Goal: Information Seeking & Learning: Check status

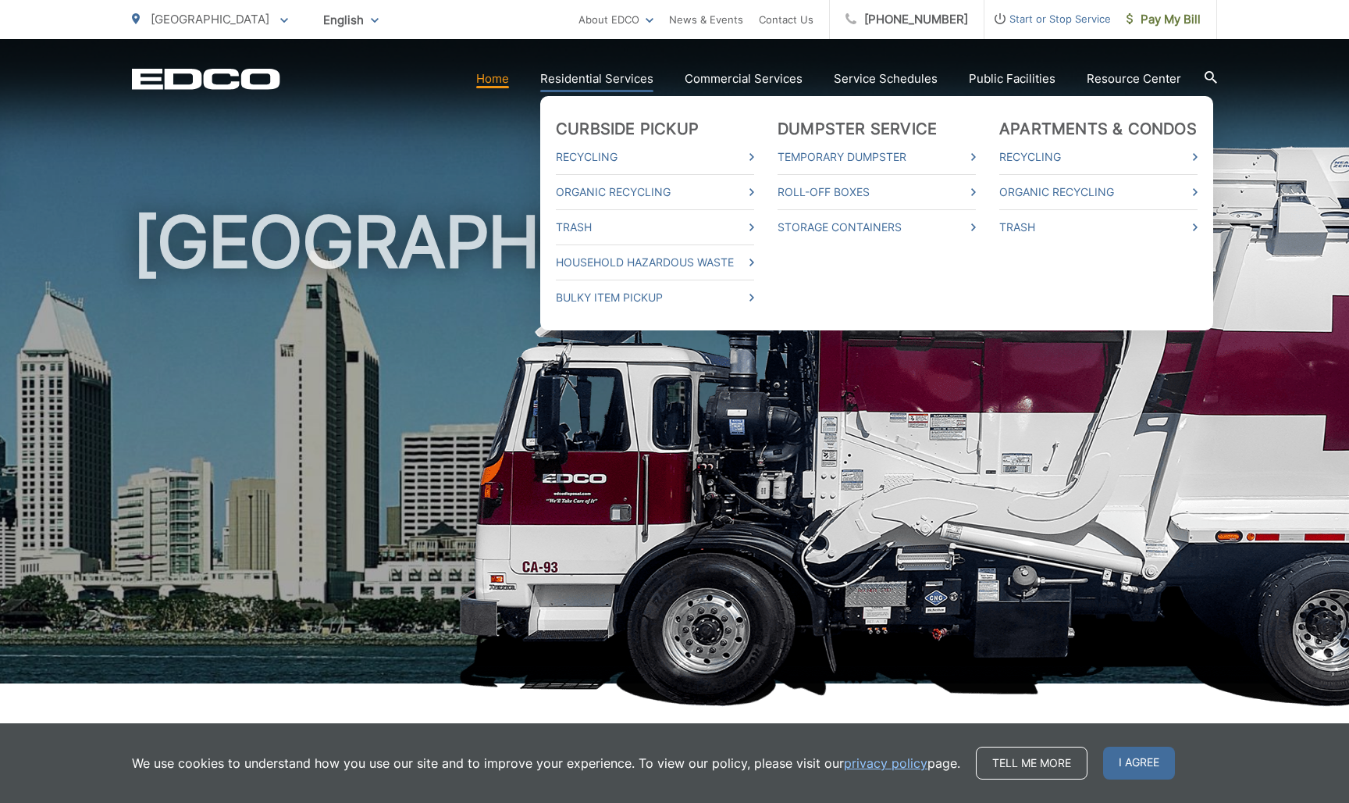
click at [576, 87] on link "Residential Services" at bounding box center [596, 78] width 113 height 19
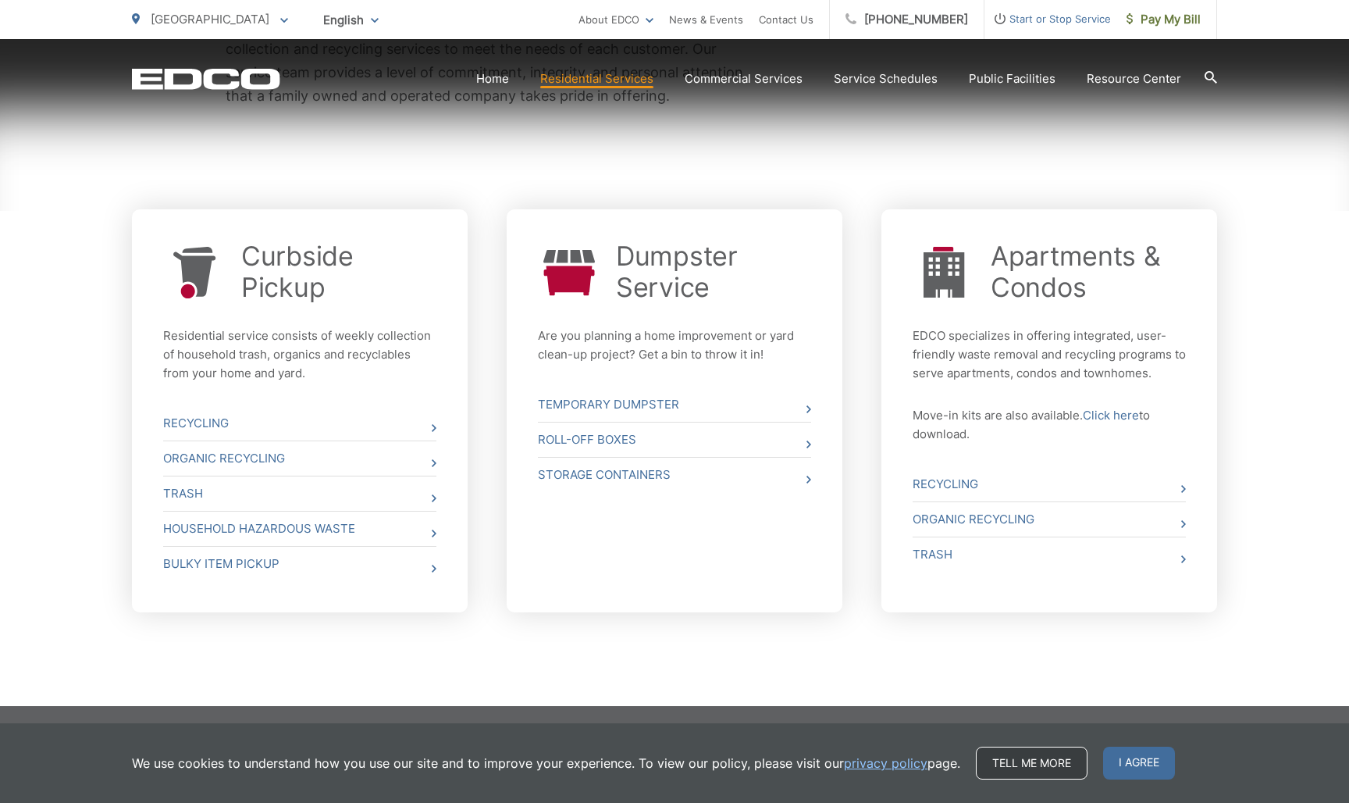
scroll to position [501, 0]
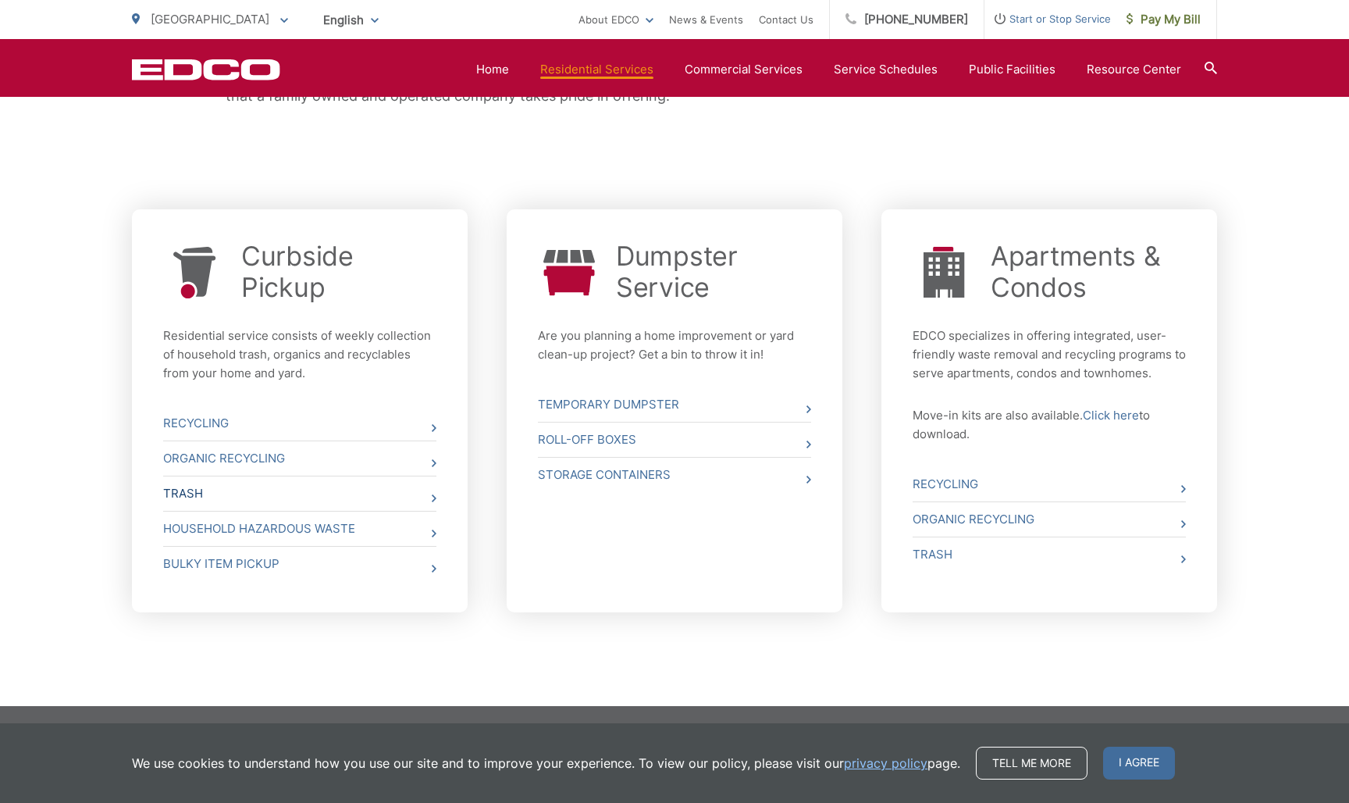
click at [183, 497] on link "Trash" at bounding box center [299, 493] width 273 height 34
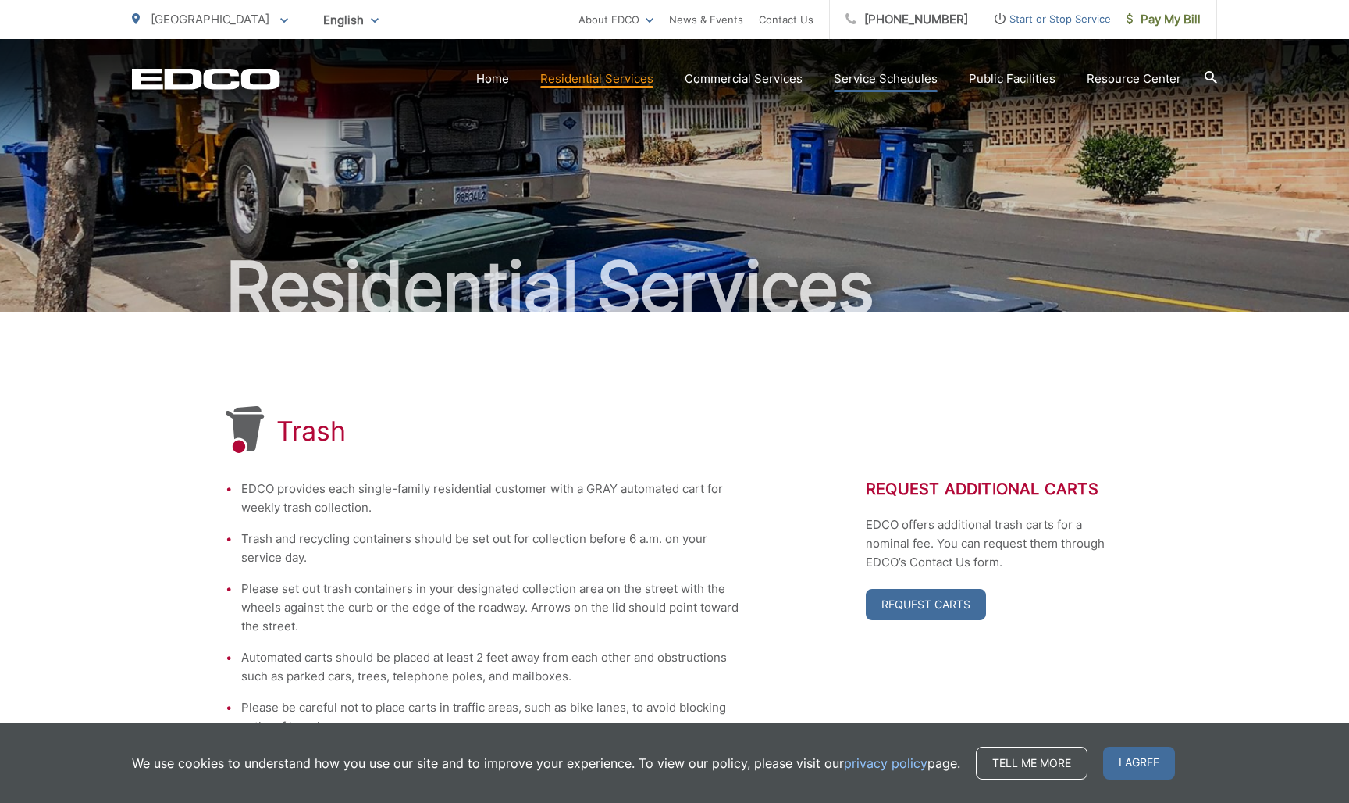
click at [914, 83] on link "Service Schedules" at bounding box center [886, 78] width 104 height 19
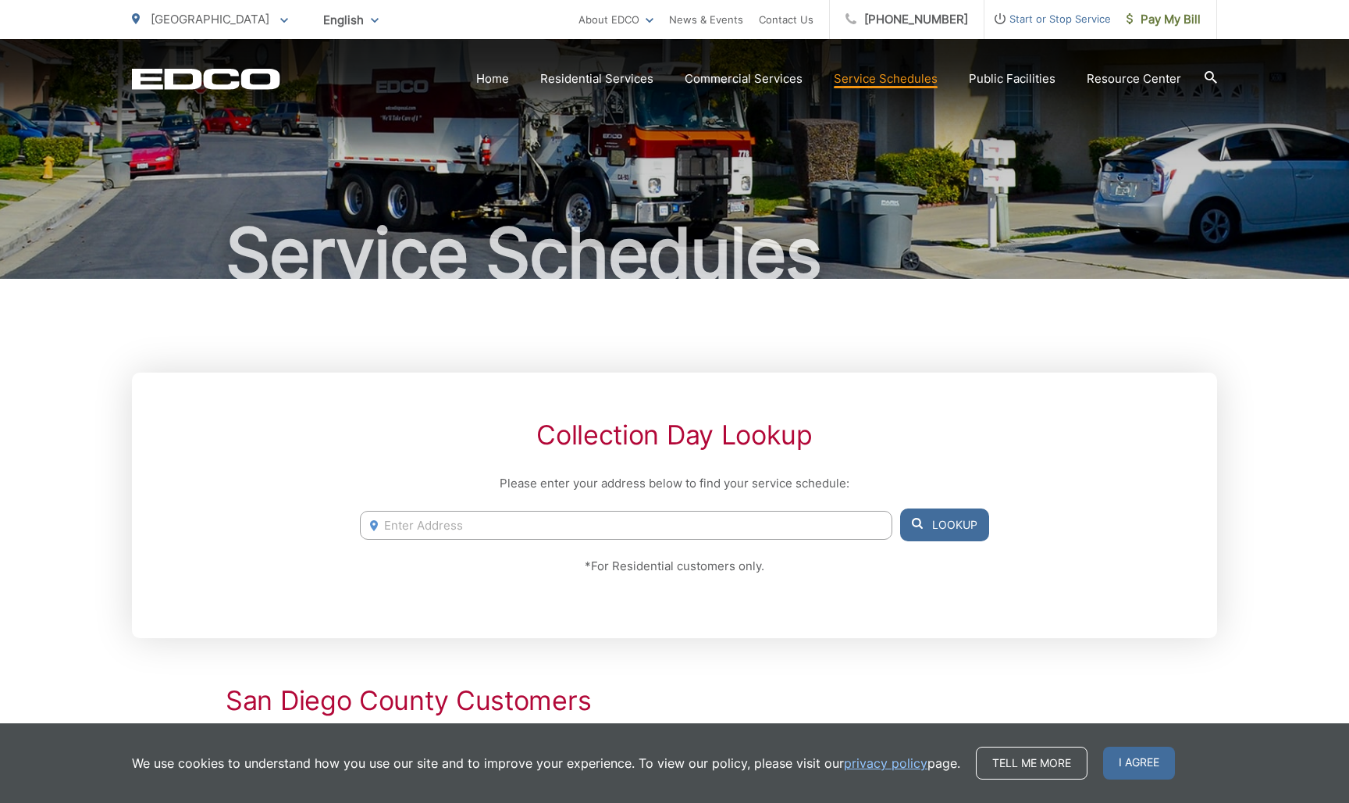
scroll to position [47, 0]
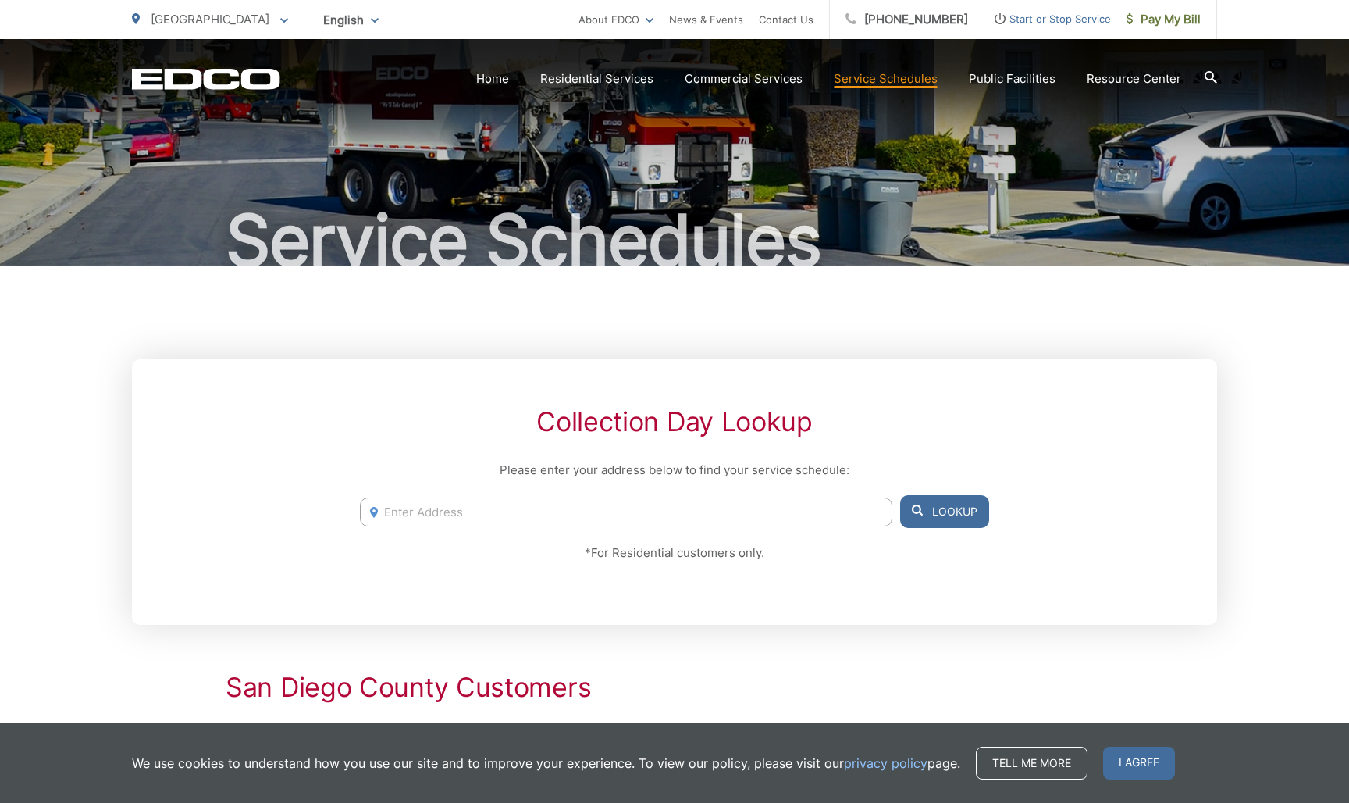
click at [837, 504] on input "Enter Address" at bounding box center [626, 511] width 533 height 29
click at [599, 512] on input "4535" at bounding box center [626, 511] width 533 height 29
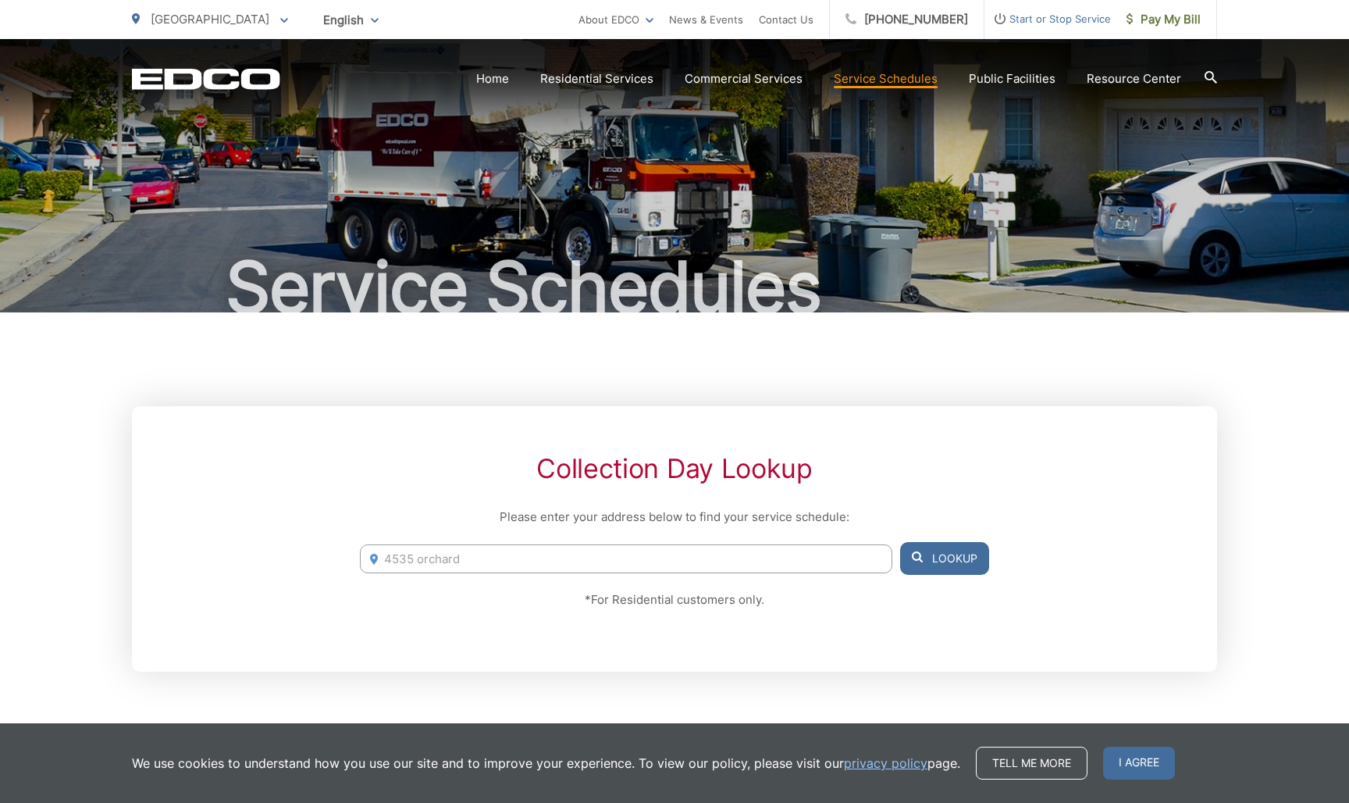
scroll to position [0, 0]
type input "4535 orchard"
click at [1135, 757] on span "I agree" at bounding box center [1139, 762] width 72 height 33
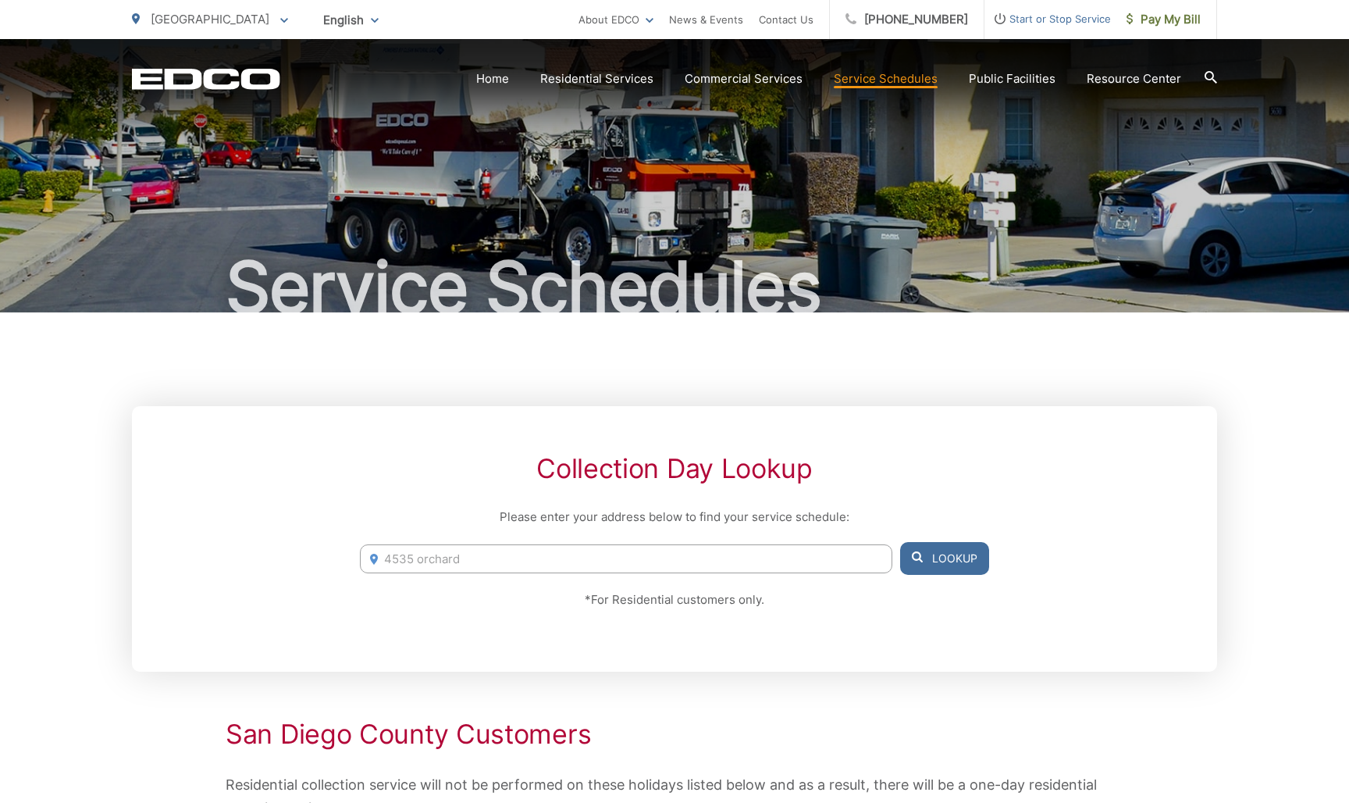
click at [622, 547] on input "4535 orchard" at bounding box center [626, 558] width 533 height 29
click at [625, 559] on input "4535 orchard" at bounding box center [626, 558] width 533 height 29
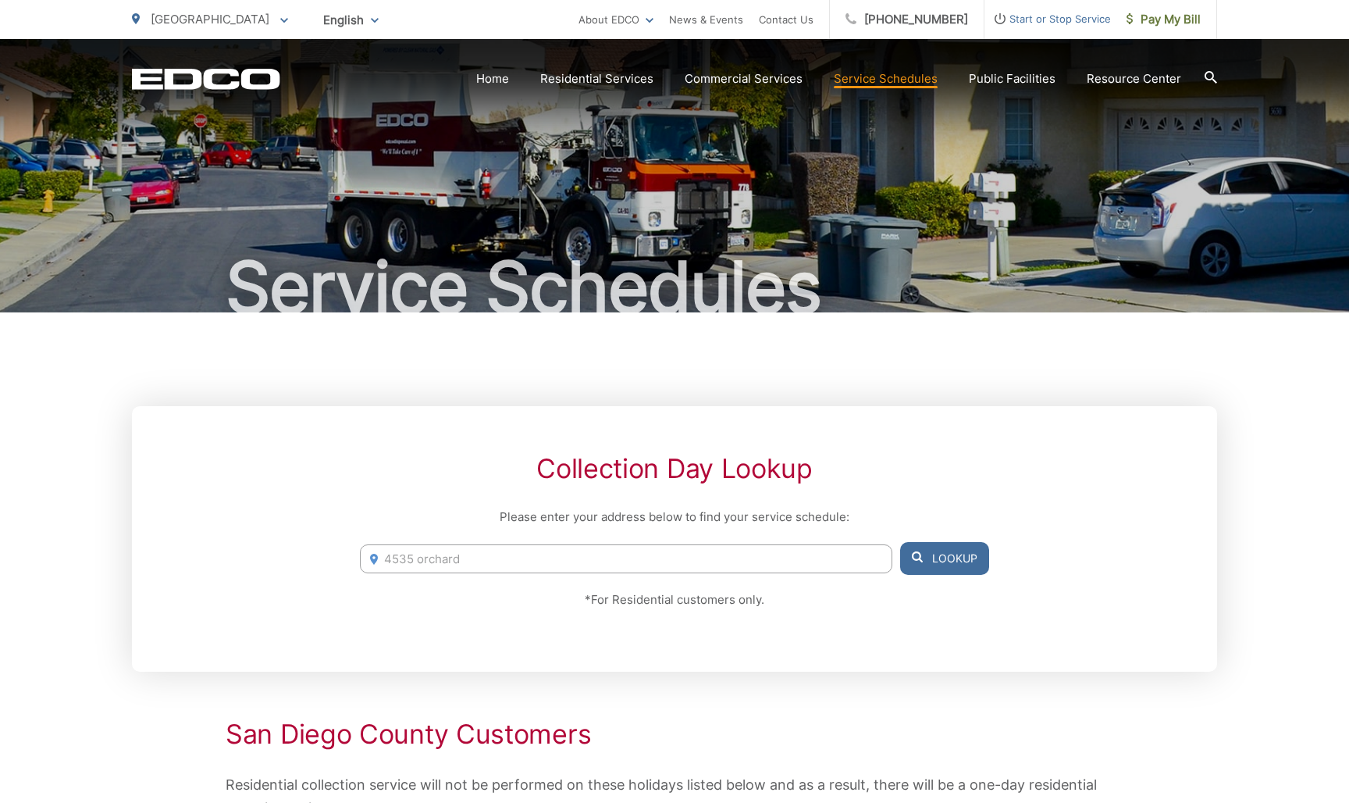
click at [625, 559] on input "4535 orchard" at bounding box center [626, 558] width 533 height 29
click at [200, 84] on icon "EDCD logo. Return to the homepage." at bounding box center [206, 79] width 148 height 20
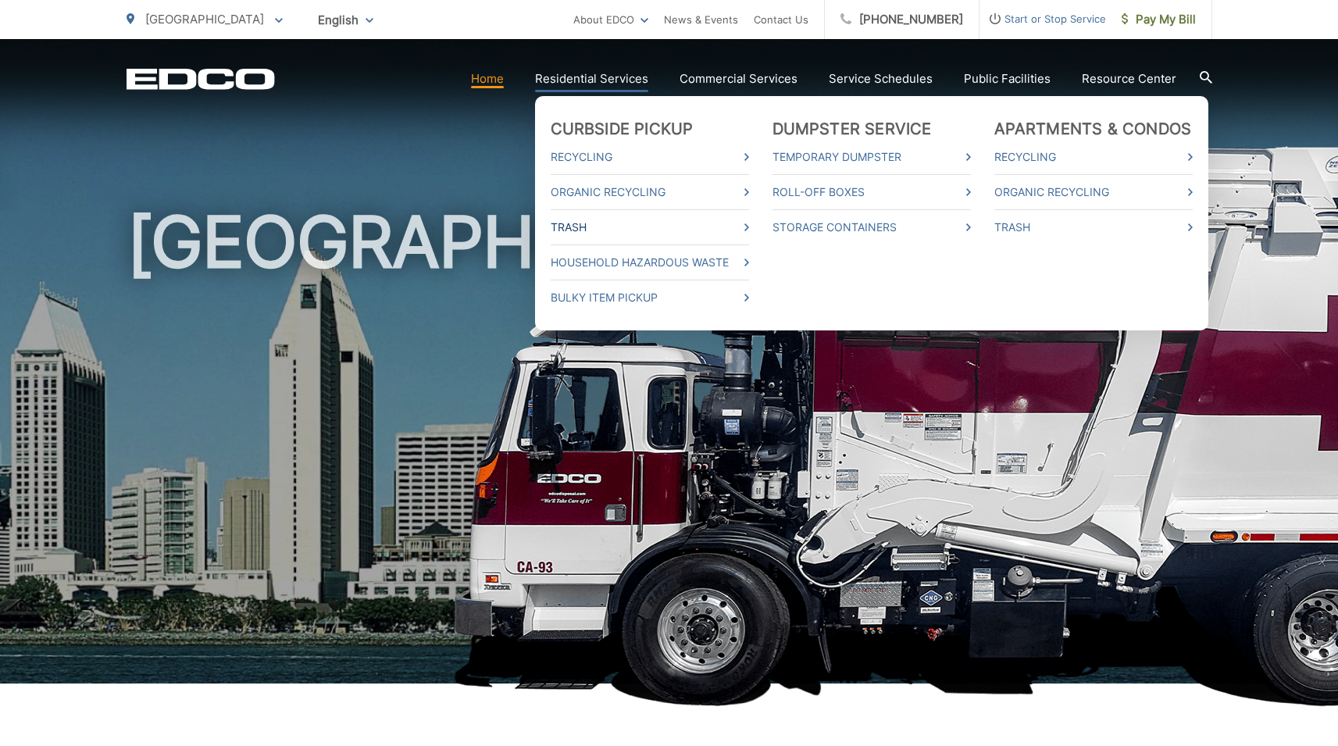
click at [585, 229] on link "Trash" at bounding box center [649, 227] width 198 height 19
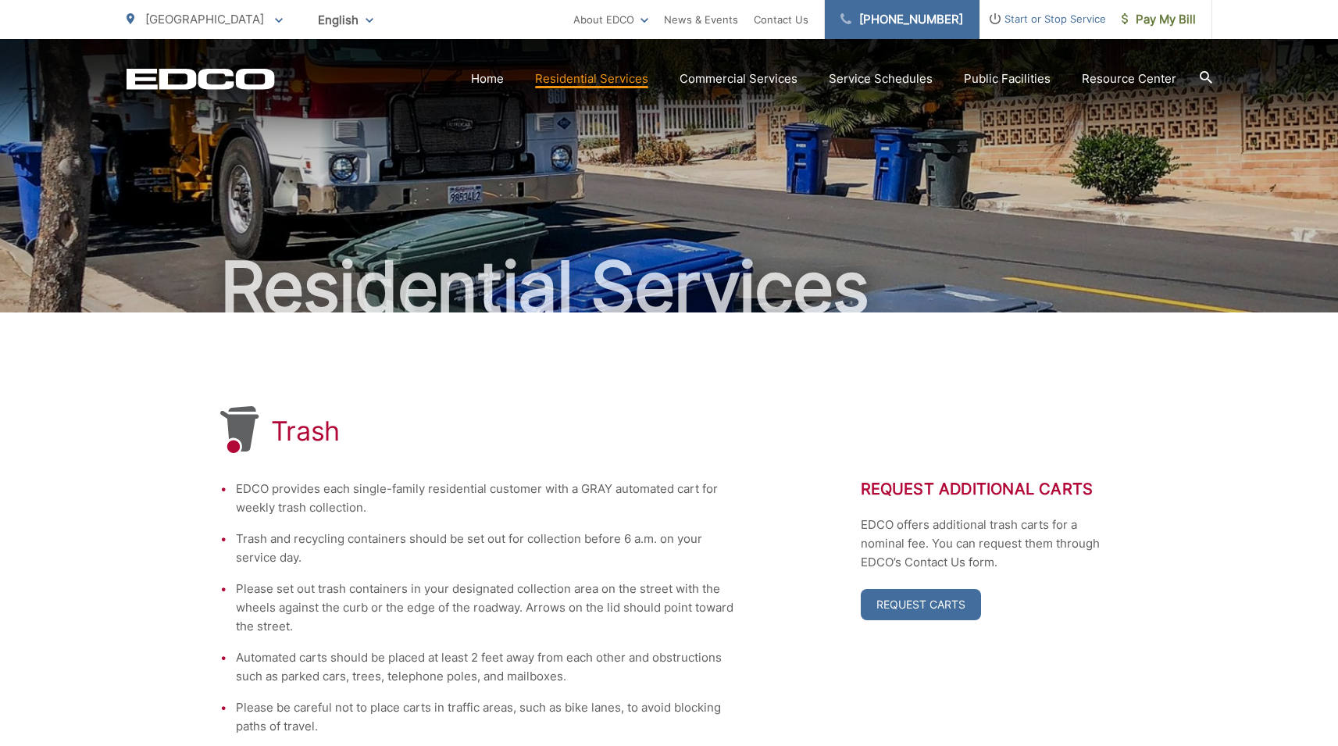
click at [906, 23] on link "[PHONE_NUMBER]" at bounding box center [902, 19] width 155 height 39
